Goal: Information Seeking & Learning: Check status

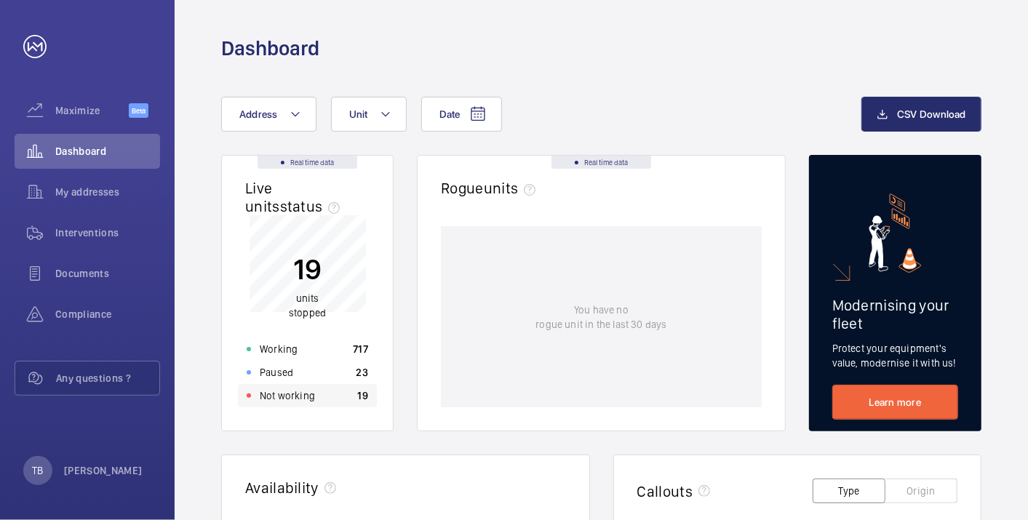
click at [296, 401] on p "Not working" at bounding box center [287, 395] width 55 height 15
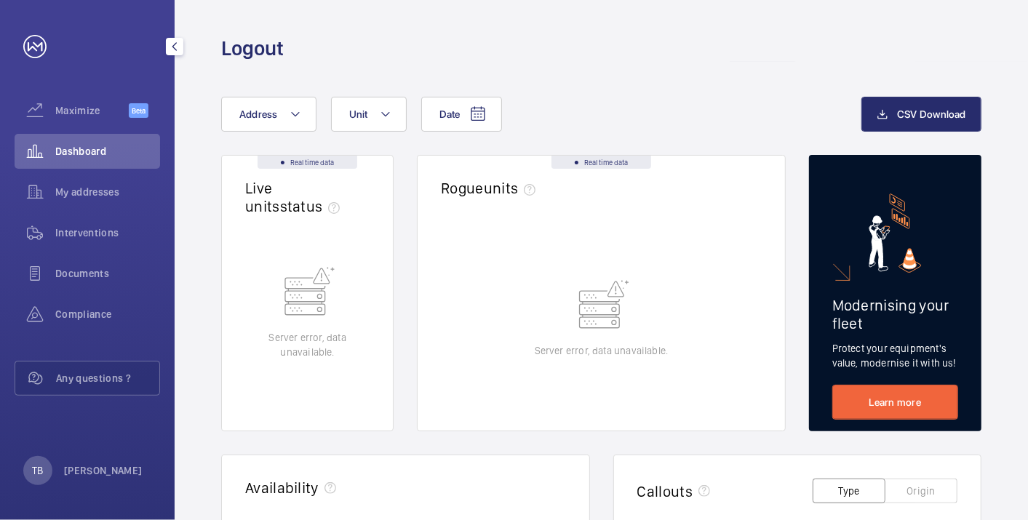
click at [73, 145] on span "Dashboard" at bounding box center [107, 151] width 105 height 15
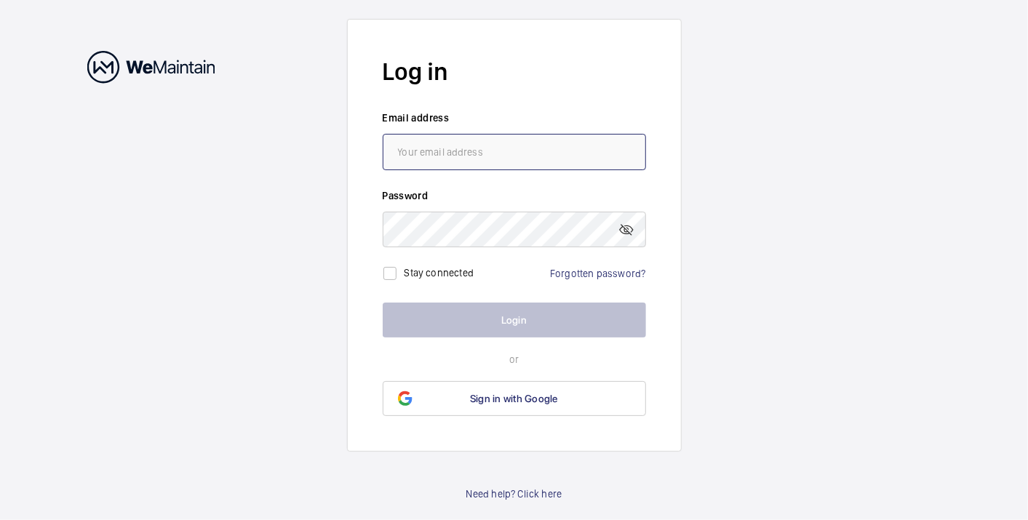
type input "trish.bhatt@nhg.org.uk"
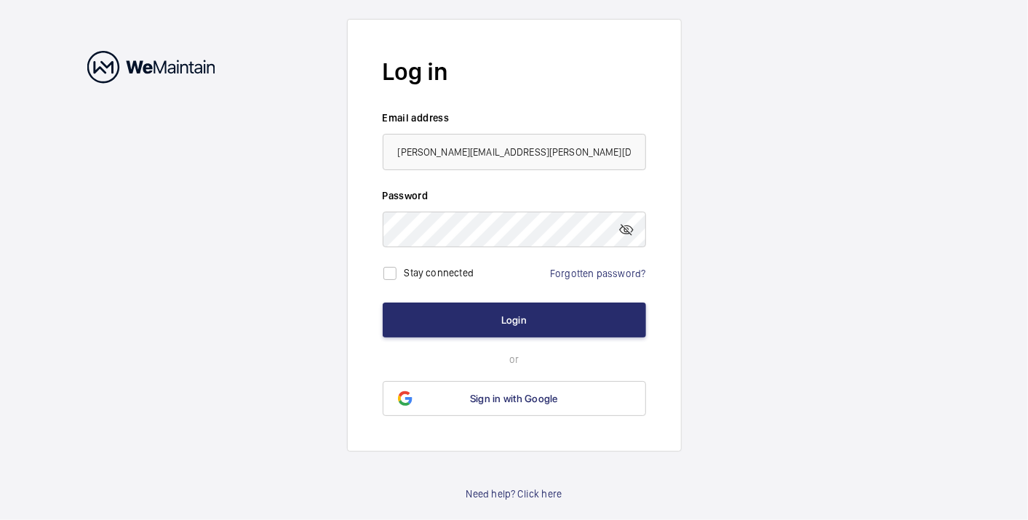
click at [455, 268] on label "Stay connected" at bounding box center [439, 273] width 70 height 12
checkbox input "true"
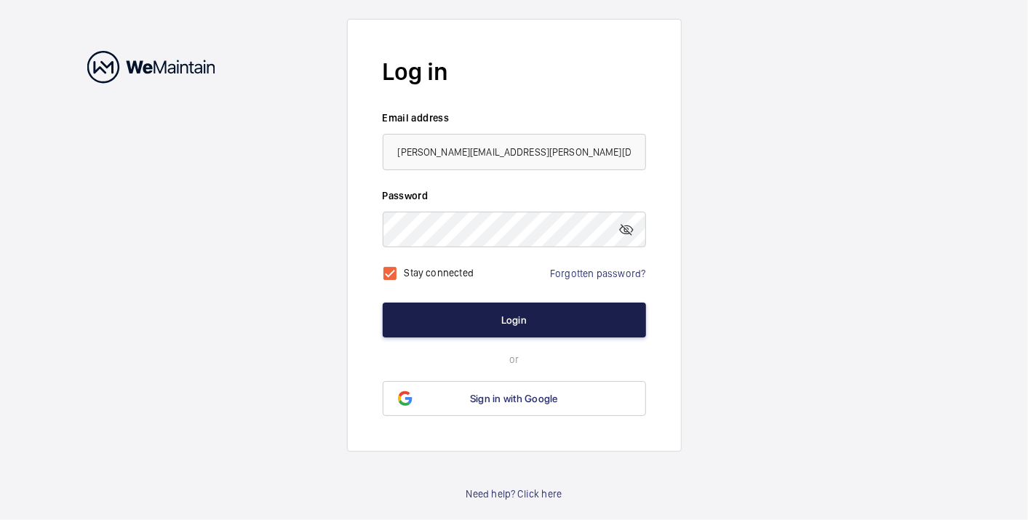
click at [509, 316] on button "Login" at bounding box center [514, 320] width 263 height 35
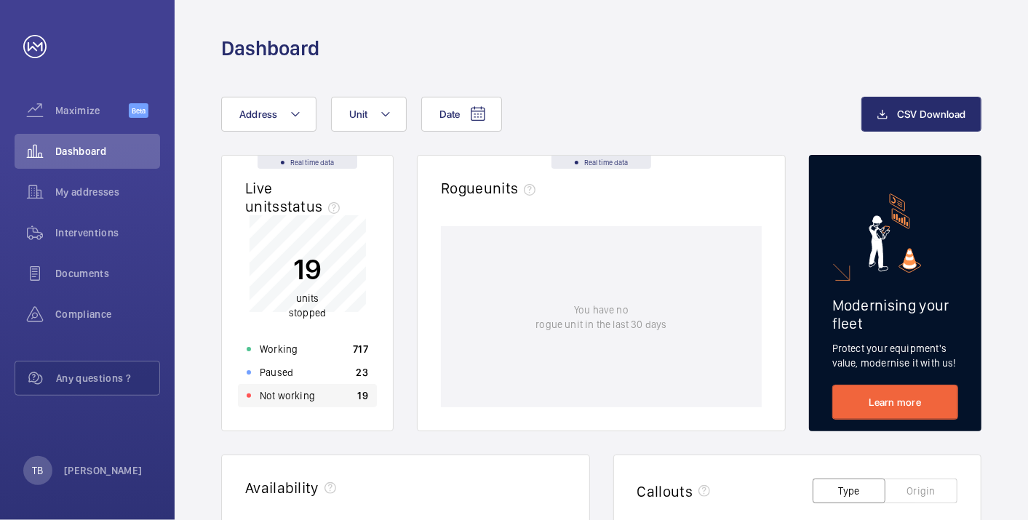
click at [332, 395] on div "Not working 19" at bounding box center [307, 395] width 139 height 23
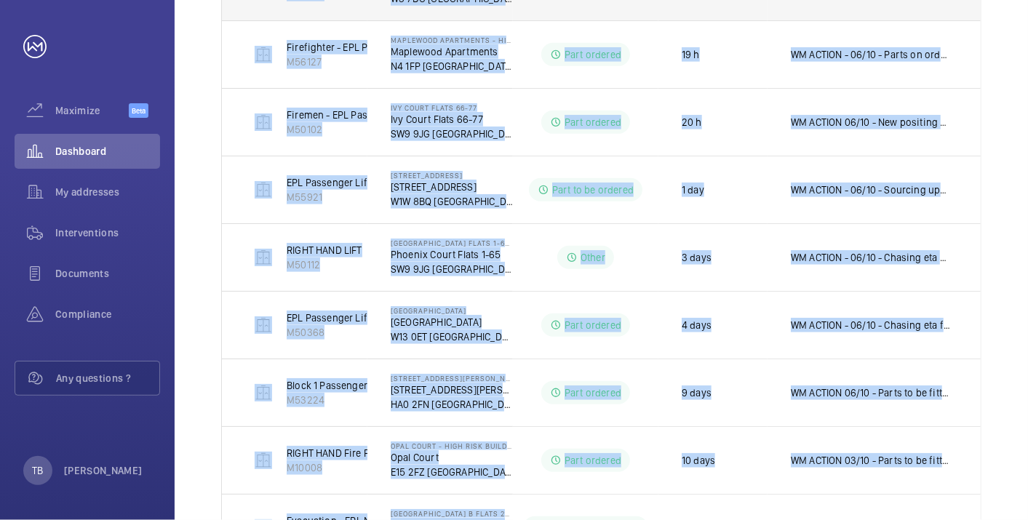
scroll to position [766, 0]
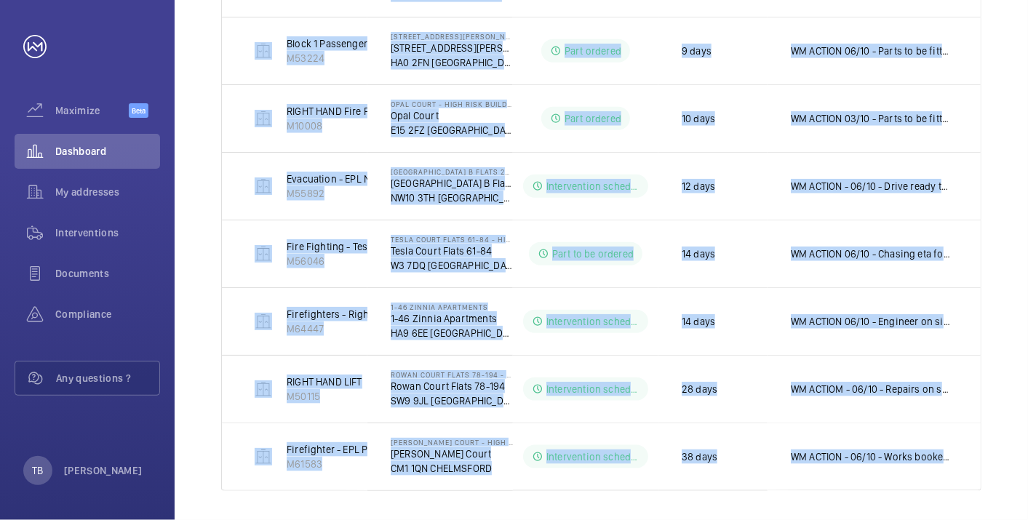
drag, startPoint x: 243, startPoint y: 324, endPoint x: 988, endPoint y: 464, distance: 758.5
copy tbody "MRL Passenger Lift M55886 11 Point Pleasant 11 Point Pleasant SW18 1PT LONDON N…"
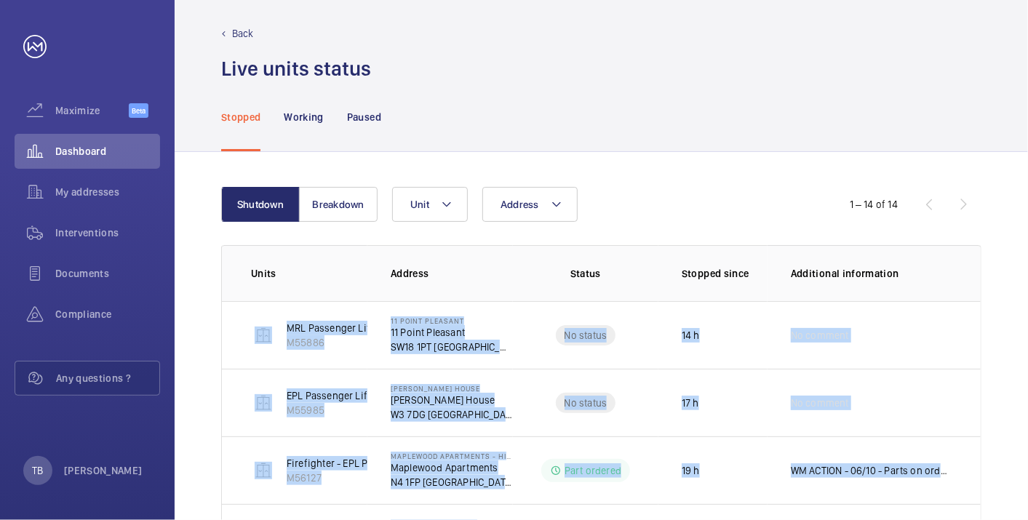
scroll to position [0, 0]
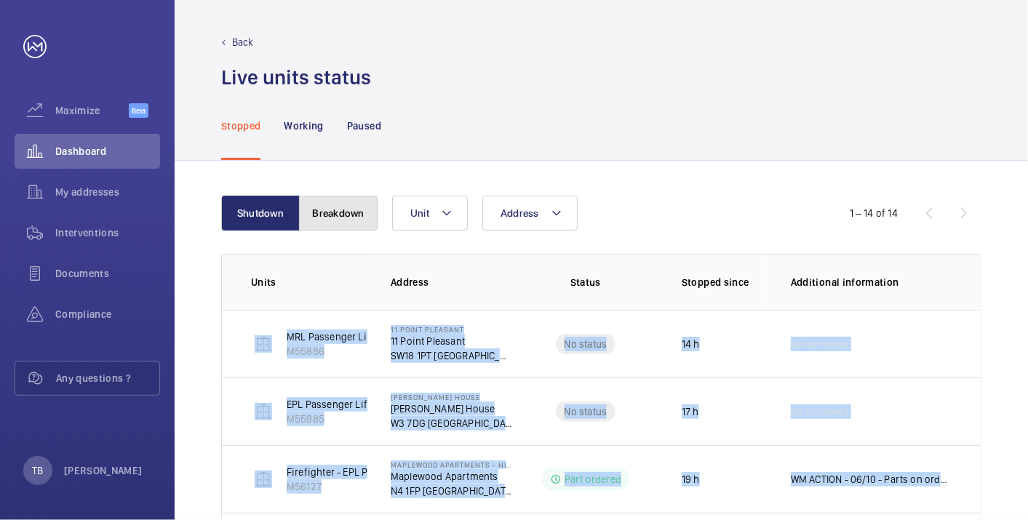
click at [329, 219] on button "Breakdown" at bounding box center [338, 213] width 79 height 35
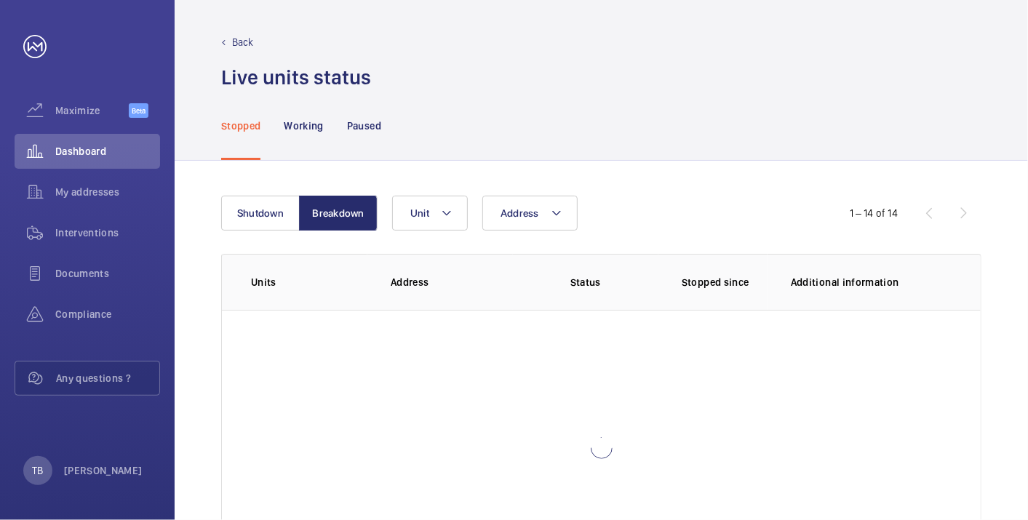
click at [552, 119] on div "Stopped Working Paused" at bounding box center [601, 125] width 760 height 69
click at [87, 155] on span "Dashboard" at bounding box center [107, 151] width 105 height 15
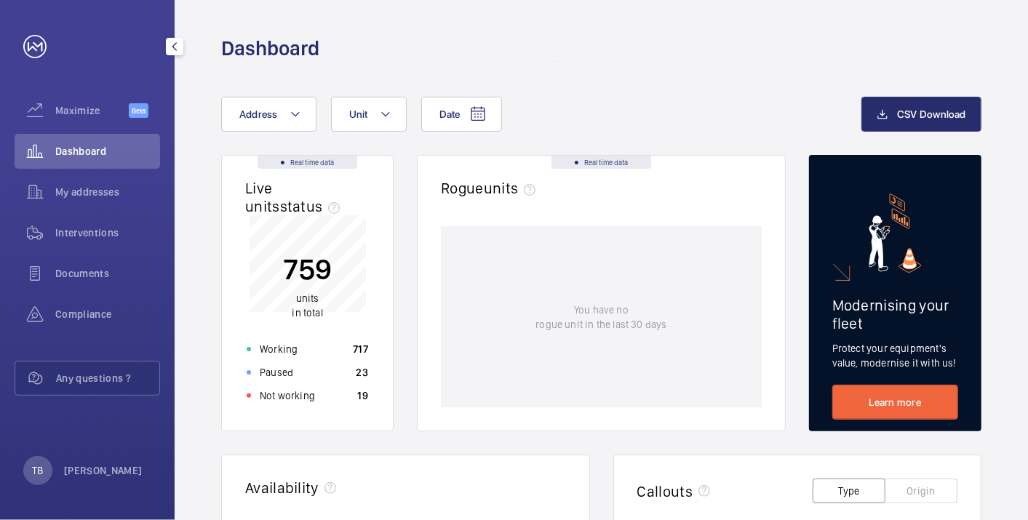
click at [75, 147] on span "Dashboard" at bounding box center [107, 151] width 105 height 15
click at [554, 45] on div "Dashboard" at bounding box center [601, 48] width 760 height 27
